Goal: Find specific page/section: Find specific page/section

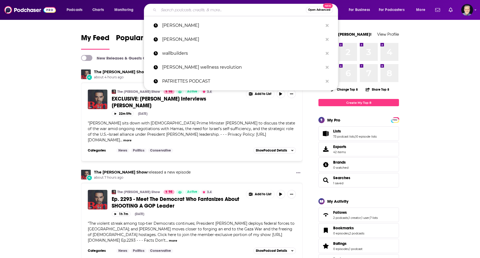
click at [280, 13] on input "Search podcasts, credits, & more..." at bounding box center [232, 10] width 147 height 9
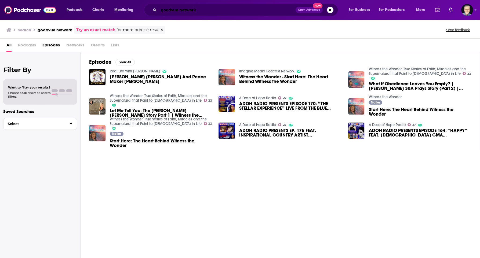
click at [248, 10] on input "goodvue network" at bounding box center [227, 10] width 137 height 9
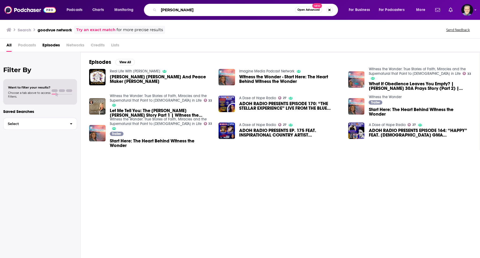
type input "[PERSON_NAME]"
